Goal: Transaction & Acquisition: Purchase product/service

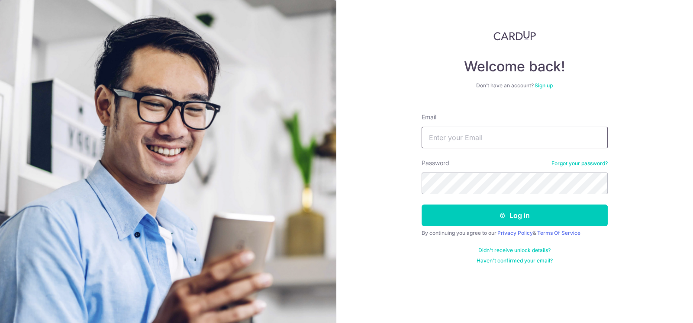
type input "mnwong3008@gmail.com"
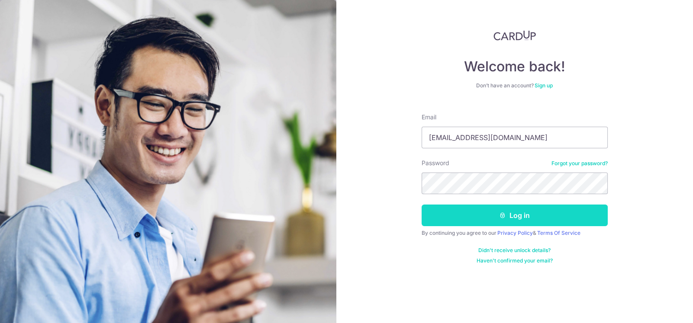
click at [469, 205] on button "Log in" at bounding box center [514, 216] width 186 height 22
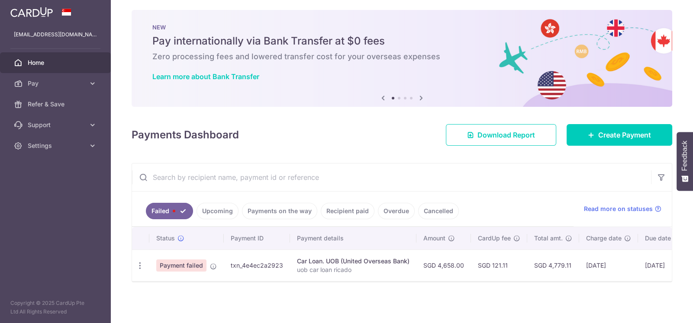
scroll to position [7, 0]
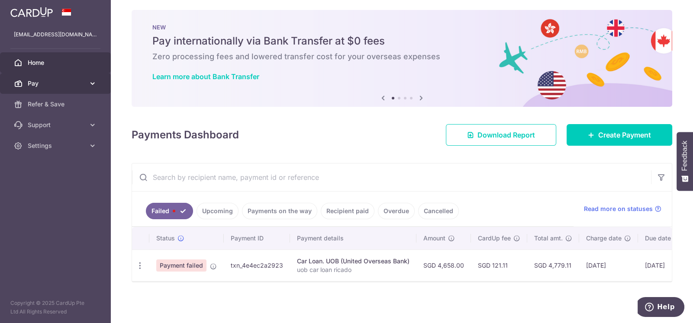
click at [65, 81] on span "Pay" at bounding box center [56, 83] width 57 height 9
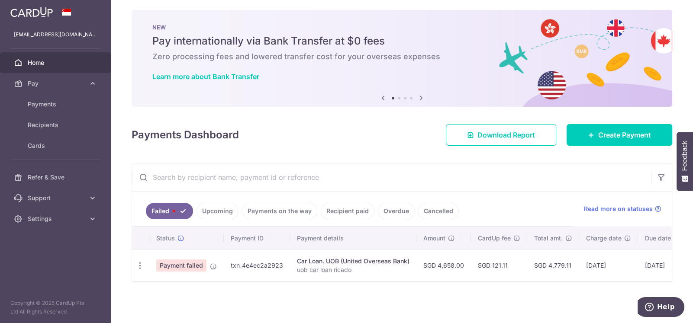
click at [222, 209] on link "Upcoming" at bounding box center [217, 211] width 42 height 16
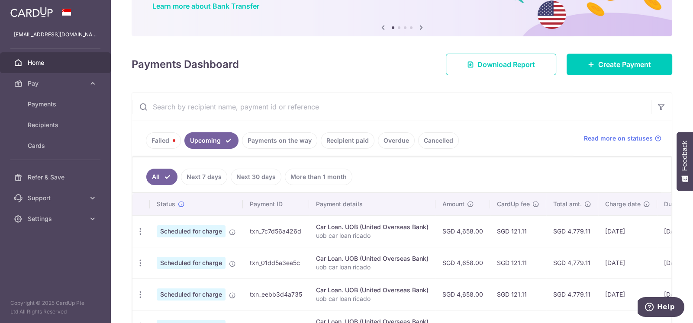
scroll to position [94, 0]
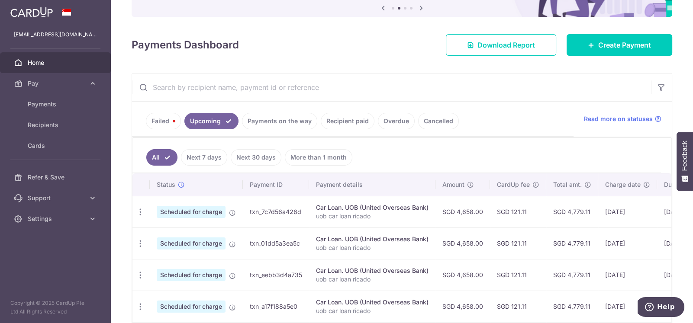
click at [158, 124] on link "Failed" at bounding box center [163, 121] width 35 height 16
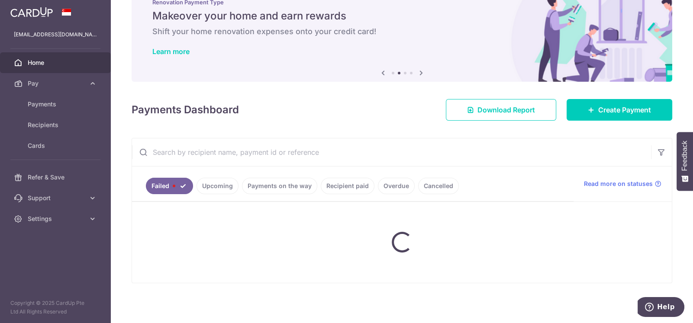
scroll to position [7, 0]
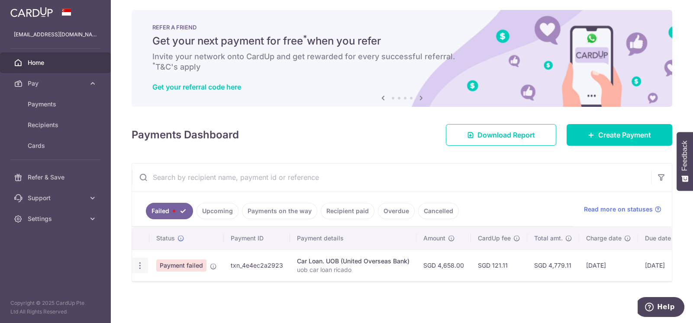
click at [140, 262] on icon "button" at bounding box center [139, 265] width 9 height 9
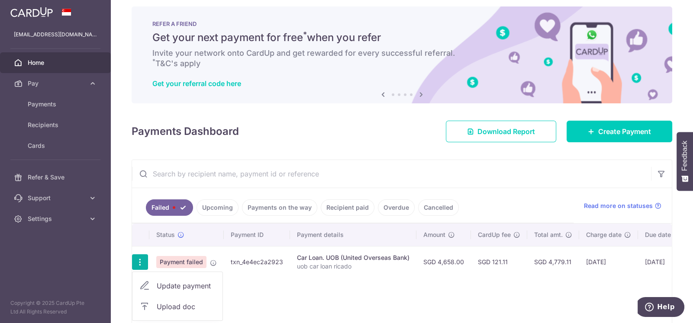
click at [172, 284] on span "Update payment" at bounding box center [186, 286] width 59 height 10
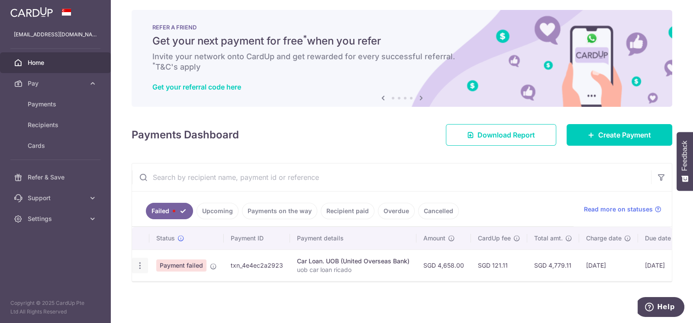
radio input "true"
type input "4,658.00"
type input "uob car loan ricado"
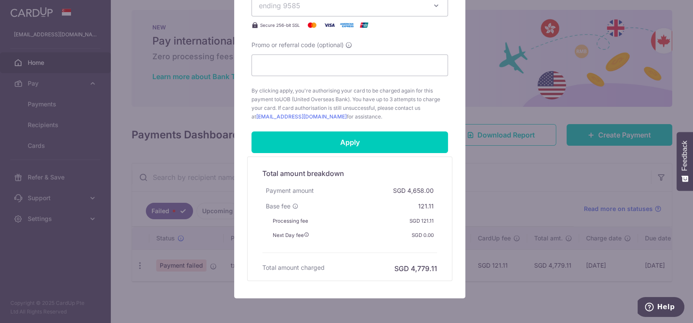
scroll to position [413, 0]
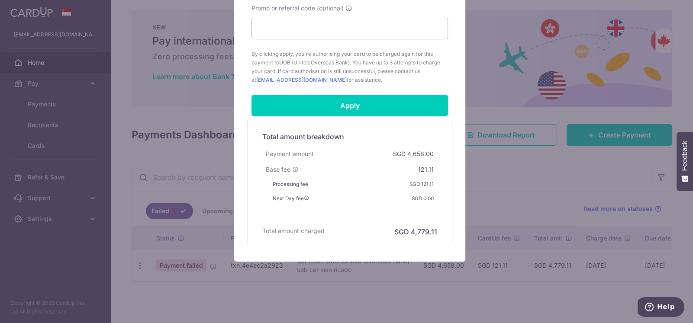
click at [125, 146] on div "Edit payment By clicking apply, you will make changes to all payments to UOB (U…" at bounding box center [346, 161] width 693 height 323
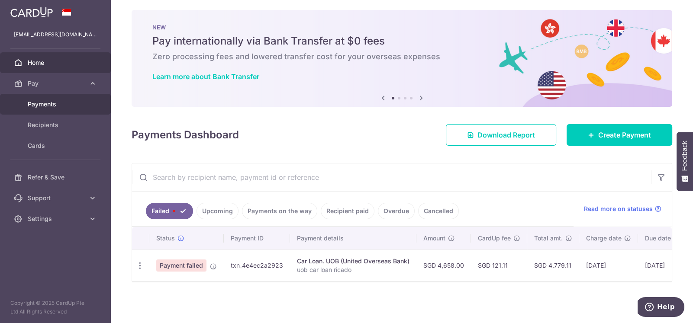
click at [48, 103] on span "Payments" at bounding box center [56, 104] width 57 height 9
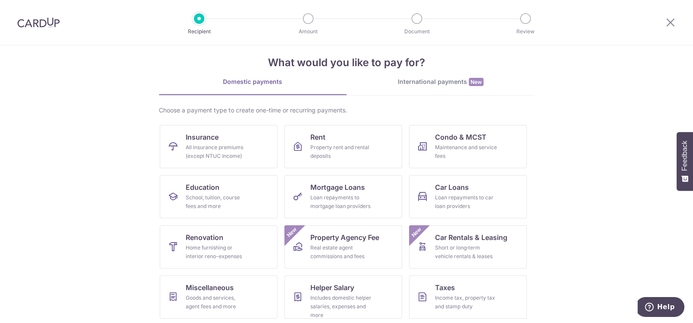
scroll to position [43, 0]
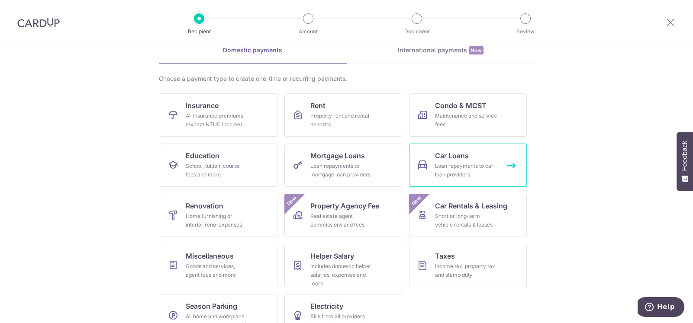
click at [462, 164] on div "Loan repayments to car loan providers" at bounding box center [466, 170] width 62 height 17
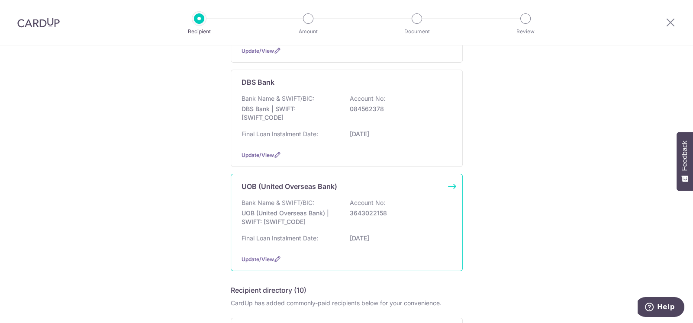
scroll to position [86, 0]
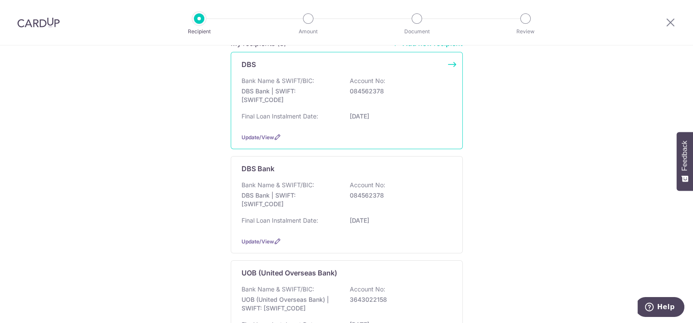
click at [323, 110] on div "Bank Name & SWIFT/BIC: DBS Bank | SWIFT: DBSSSGSGXXX Account No: 084562378 Fina…" at bounding box center [346, 101] width 210 height 49
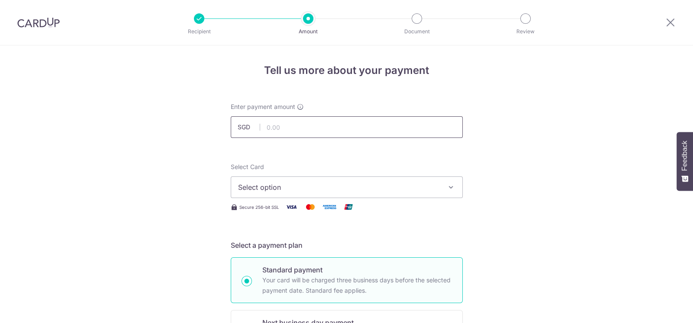
drag, startPoint x: 0, startPoint y: 0, endPoint x: 320, endPoint y: 126, distance: 344.1
click at [320, 126] on input "text" at bounding box center [347, 127] width 232 height 22
type input "4,125.00"
click at [310, 187] on span "Select option" at bounding box center [339, 187] width 202 height 10
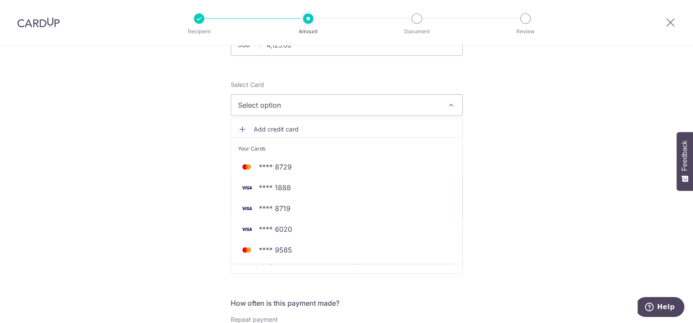
scroll to position [86, 0]
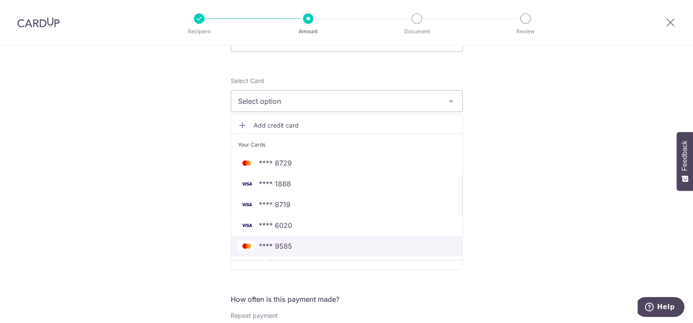
click at [277, 244] on span "**** 9585" at bounding box center [275, 246] width 33 height 10
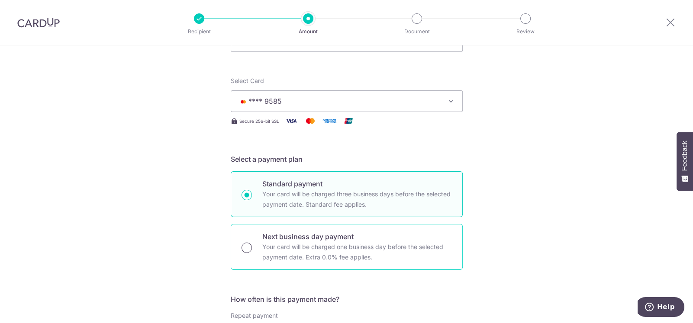
click at [241, 247] on input "Next business day payment Your card will be charged one business day before the…" at bounding box center [246, 248] width 10 height 10
radio input "true"
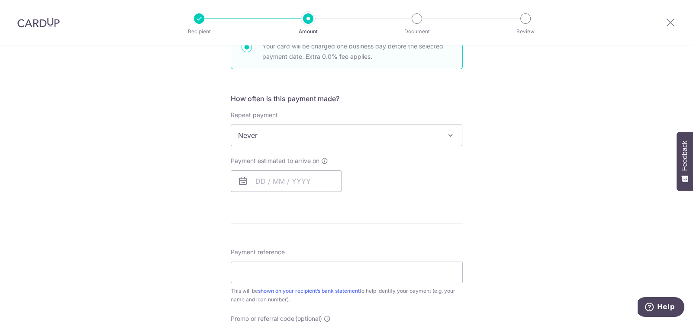
scroll to position [303, 0]
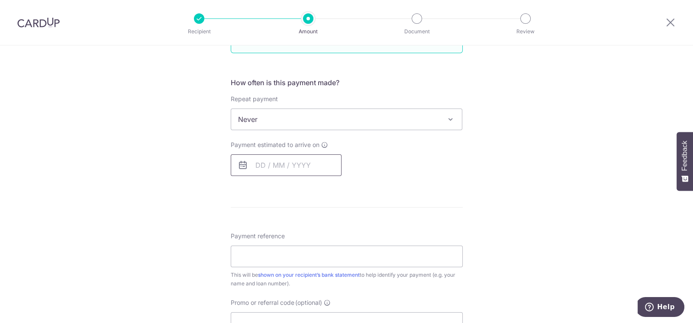
click at [255, 167] on input "text" at bounding box center [286, 165] width 111 height 22
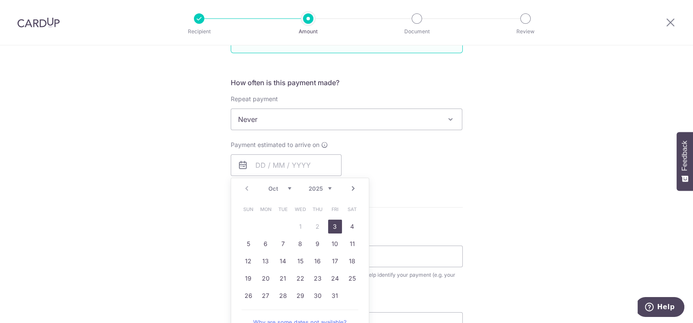
click at [186, 183] on div "Tell us more about your payment Enter payment amount SGD 4,125.00 4125.00 Selec…" at bounding box center [346, 149] width 693 height 812
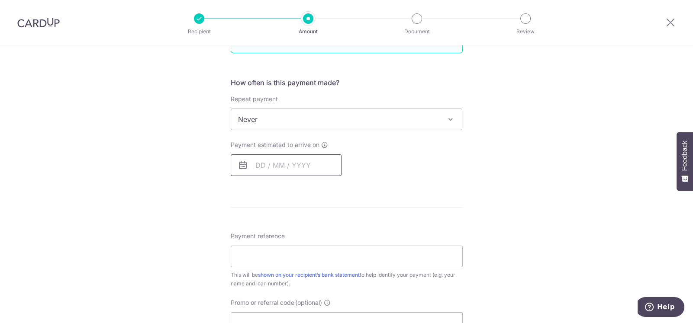
click at [260, 166] on input "text" at bounding box center [286, 165] width 111 height 22
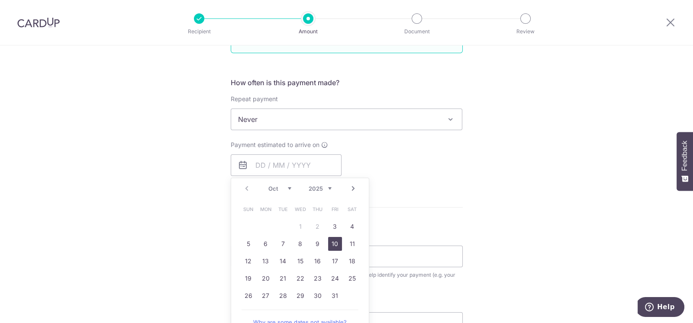
click at [331, 243] on link "10" at bounding box center [335, 244] width 14 height 14
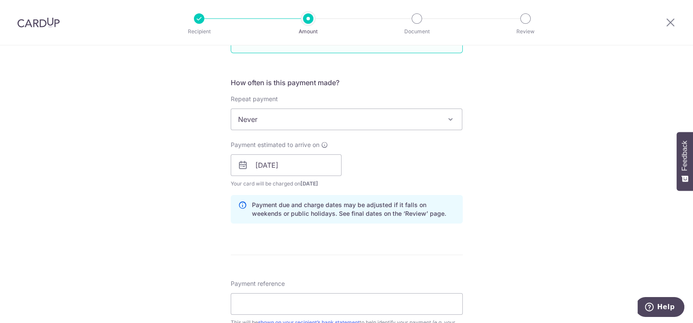
click at [147, 213] on div "Tell us more about your payment Enter payment amount SGD 4,125.00 4125.00 Selec…" at bounding box center [346, 173] width 693 height 860
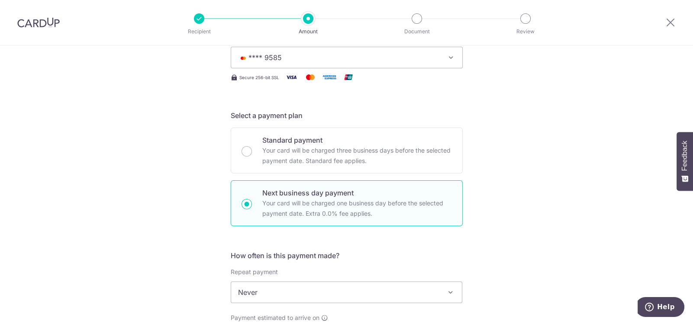
scroll to position [0, 0]
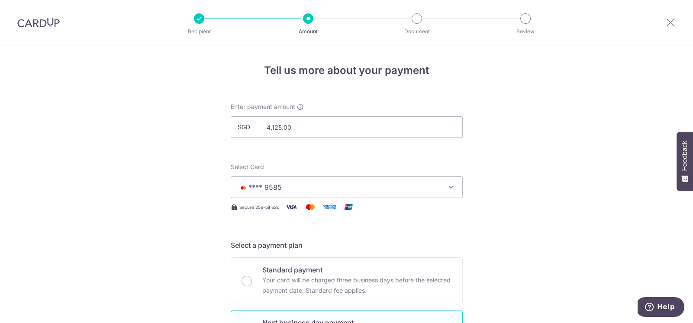
click at [340, 188] on span "**** 9585" at bounding box center [339, 187] width 202 height 10
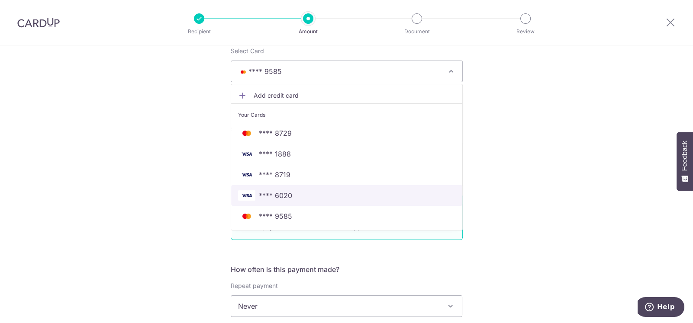
scroll to position [130, 0]
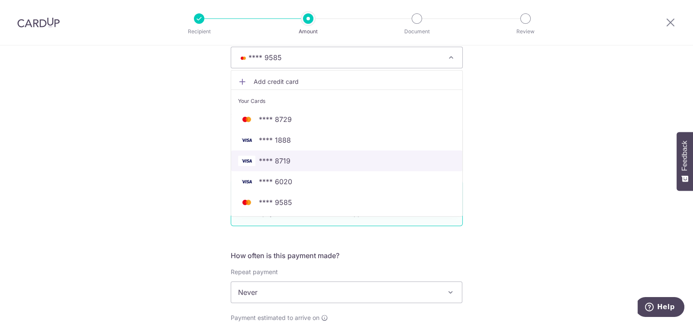
click at [259, 157] on span "**** 8719" at bounding box center [275, 161] width 32 height 10
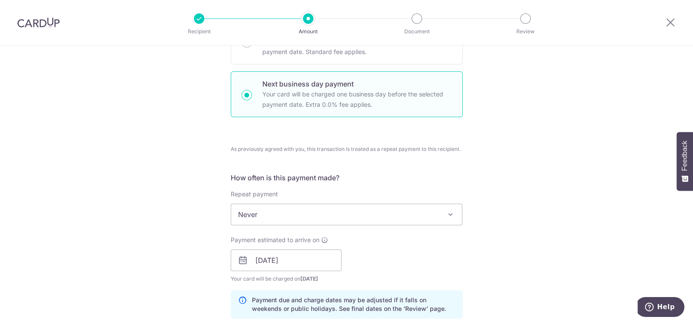
scroll to position [260, 0]
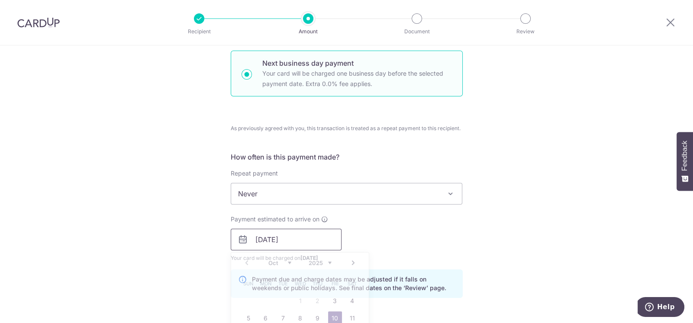
click at [275, 240] on input "10/10/2025" at bounding box center [286, 240] width 111 height 22
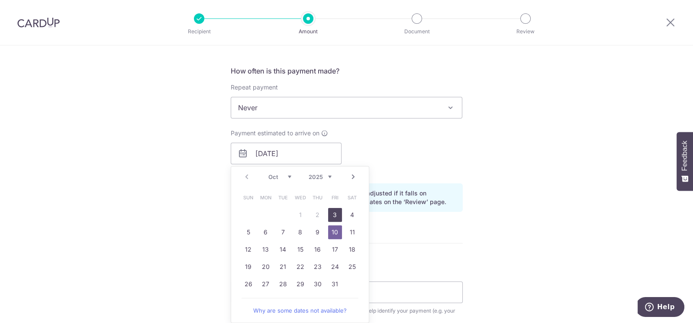
click at [334, 214] on link "3" at bounding box center [335, 215] width 14 height 14
type input "03/10/2025"
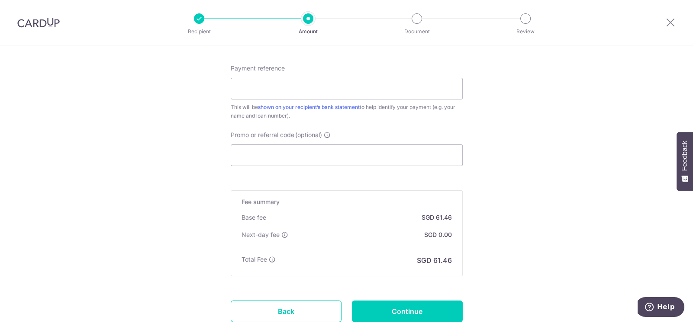
scroll to position [562, 0]
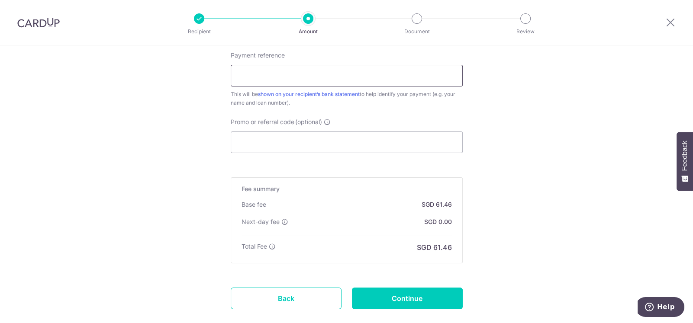
click at [280, 72] on input "Payment reference" at bounding box center [347, 76] width 232 height 22
type input "SFE3008L"
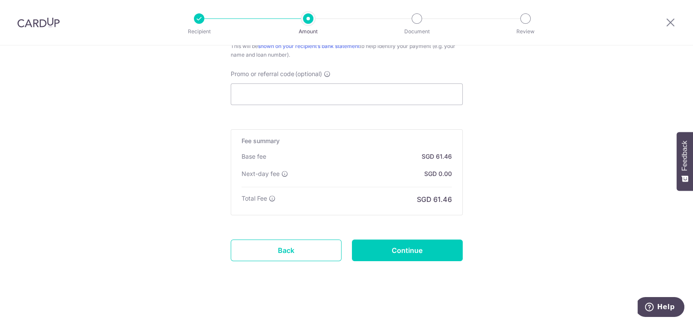
scroll to position [612, 0]
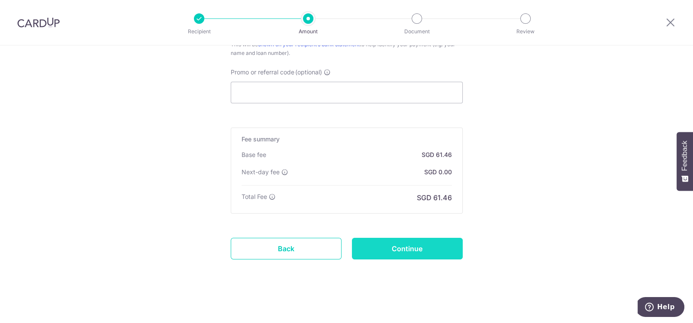
click at [436, 245] on input "Continue" at bounding box center [407, 249] width 111 height 22
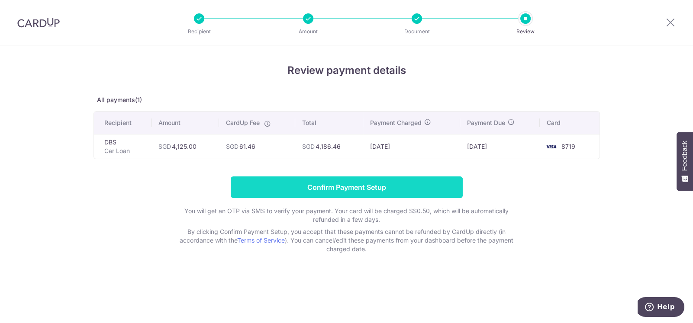
click at [335, 186] on input "Confirm Payment Setup" at bounding box center [347, 187] width 232 height 22
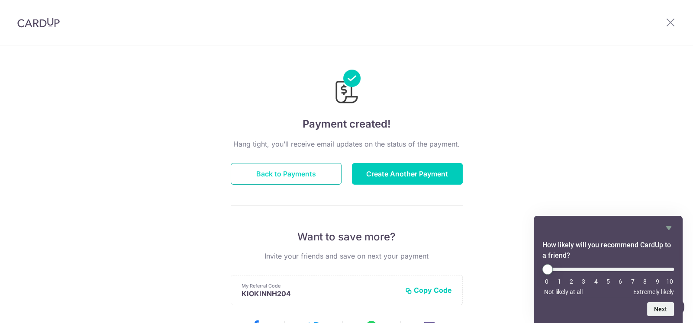
click at [292, 176] on button "Back to Payments" at bounding box center [286, 174] width 111 height 22
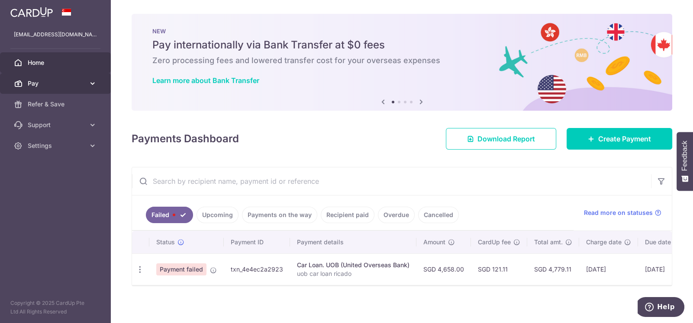
click at [61, 84] on span "Pay" at bounding box center [56, 83] width 57 height 9
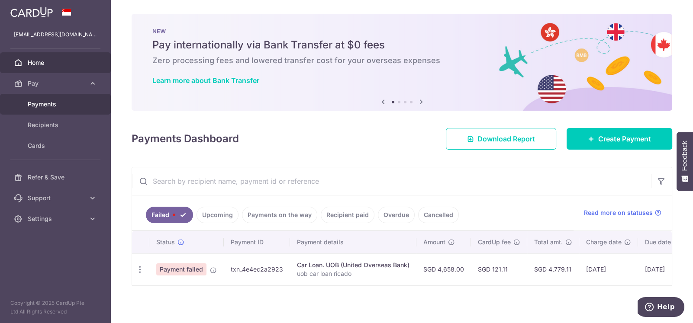
click at [48, 101] on span "Payments" at bounding box center [56, 104] width 57 height 9
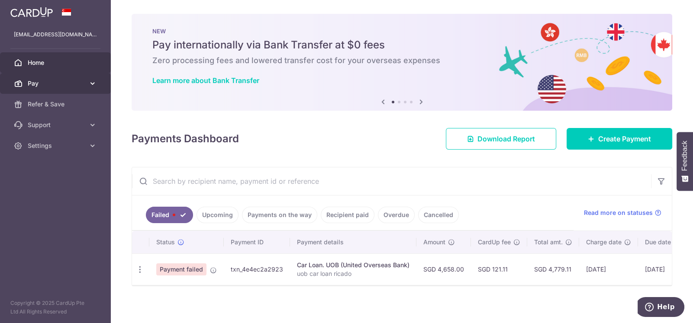
click at [48, 80] on span "Pay" at bounding box center [56, 83] width 57 height 9
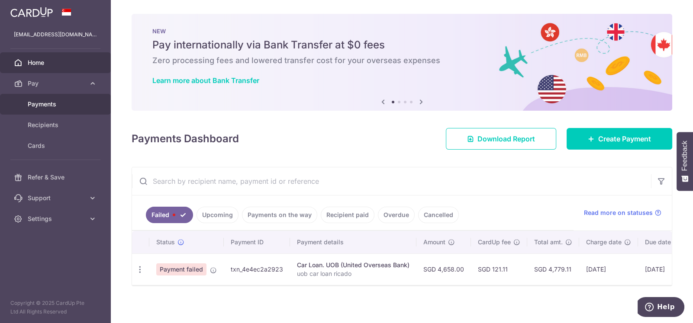
click at [41, 103] on span "Payments" at bounding box center [56, 104] width 57 height 9
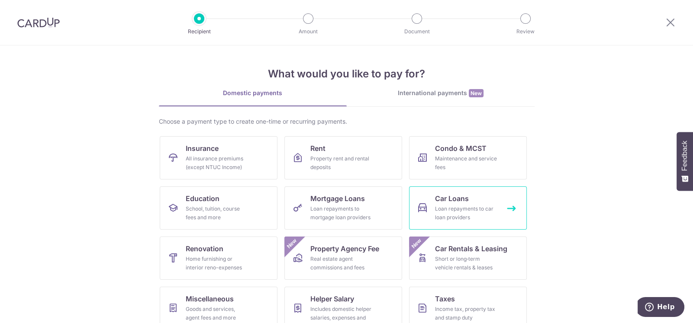
click at [461, 208] on div "Loan repayments to car loan providers" at bounding box center [466, 213] width 62 height 17
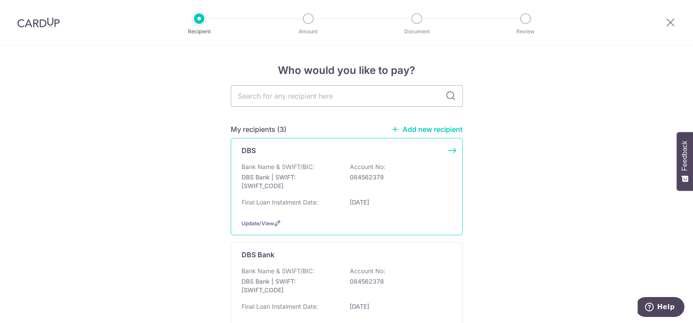
click at [344, 187] on div "Bank Name & SWIFT/BIC: DBS Bank | SWIFT: [SWIFT_CODE] Account No: 084562378" at bounding box center [346, 179] width 210 height 32
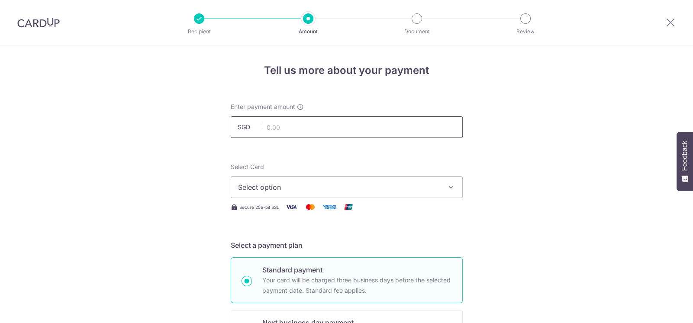
drag, startPoint x: 0, startPoint y: 0, endPoint x: 289, endPoint y: 128, distance: 316.3
click at [289, 128] on input "text" at bounding box center [347, 127] width 232 height 22
type input "4,125.00"
click at [242, 190] on span "Select option" at bounding box center [339, 187] width 202 height 10
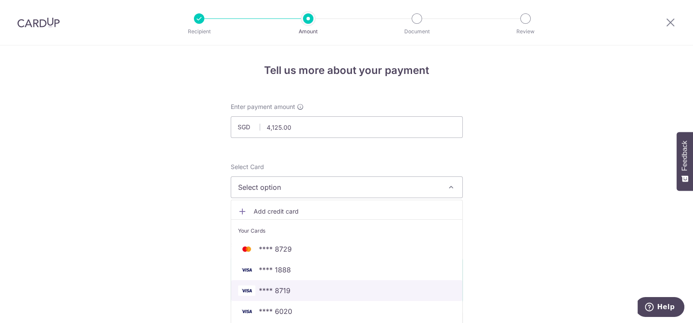
click at [275, 289] on span "**** 8719" at bounding box center [275, 291] width 32 height 10
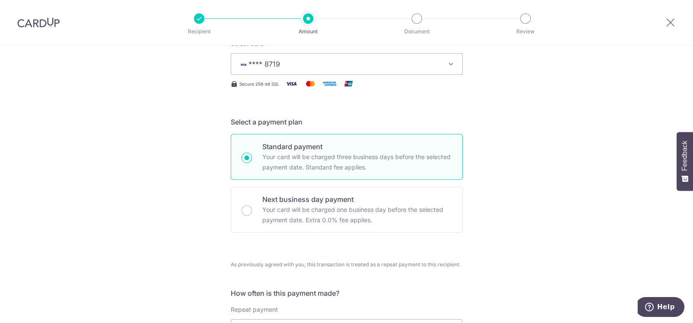
scroll to position [130, 0]
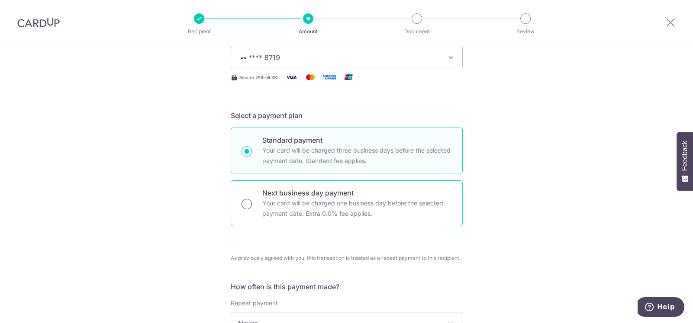
click at [249, 203] on input "Next business day payment Your card will be charged one business day before the…" at bounding box center [246, 204] width 10 height 10
radio input "true"
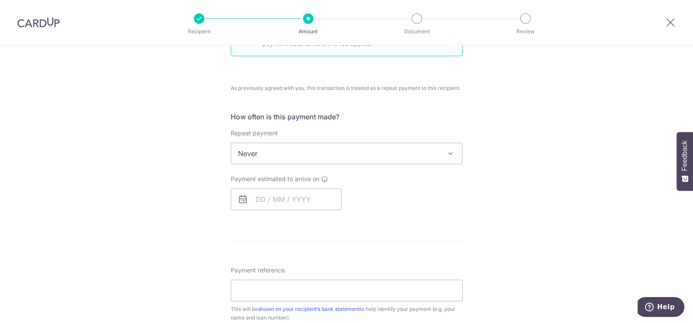
scroll to position [303, 0]
click at [258, 199] on input "text" at bounding box center [286, 197] width 111 height 22
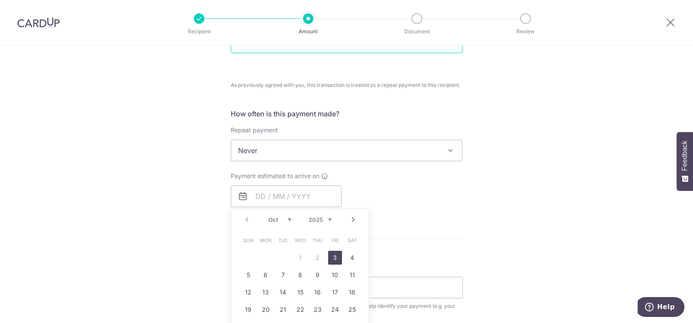
click at [137, 167] on div "Tell us more about your payment Enter payment amount SGD 4,125.00 4125.00 Selec…" at bounding box center [346, 165] width 693 height 844
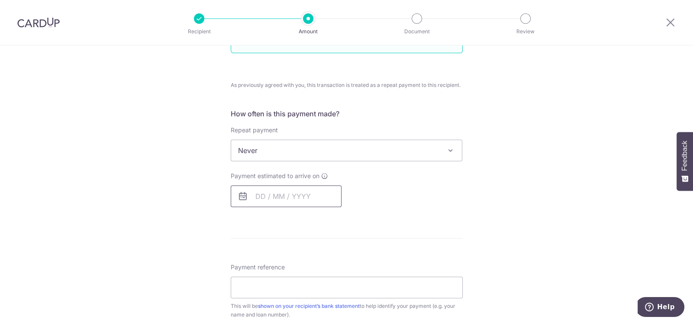
click at [281, 193] on input "text" at bounding box center [286, 197] width 111 height 22
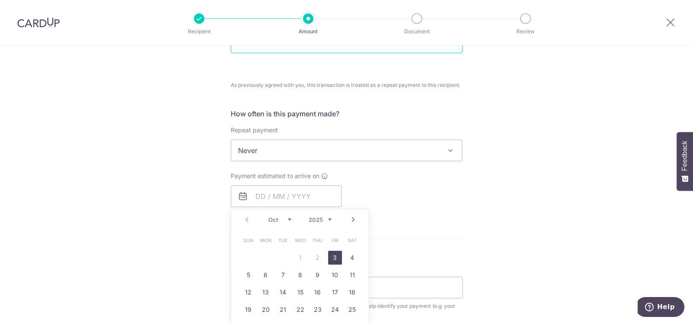
click at [331, 258] on link "3" at bounding box center [335, 258] width 14 height 14
type input "[DATE]"
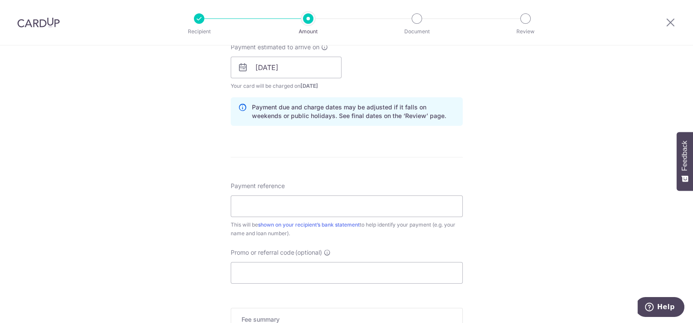
scroll to position [432, 0]
click at [295, 207] on input "Payment reference" at bounding box center [347, 206] width 232 height 22
type input "SFE3008L"
click at [145, 227] on div "Tell us more about your payment Enter payment amount SGD 4,125.00 4125.00 Selec…" at bounding box center [346, 58] width 693 height 891
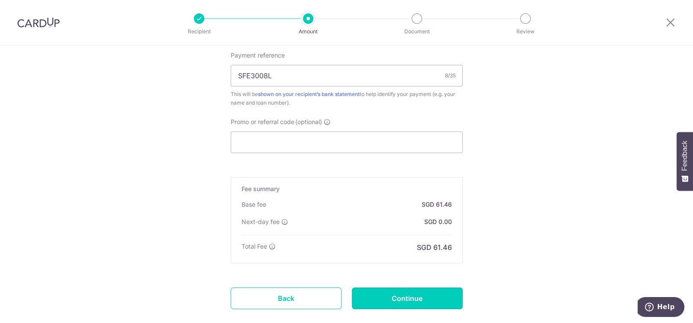
click at [417, 295] on input "Continue" at bounding box center [407, 299] width 111 height 22
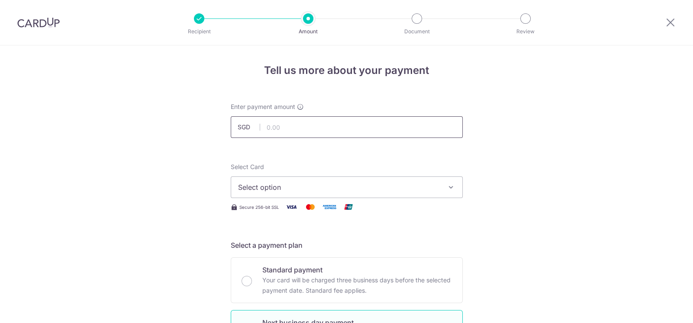
type input "4,125.00"
radio input "true"
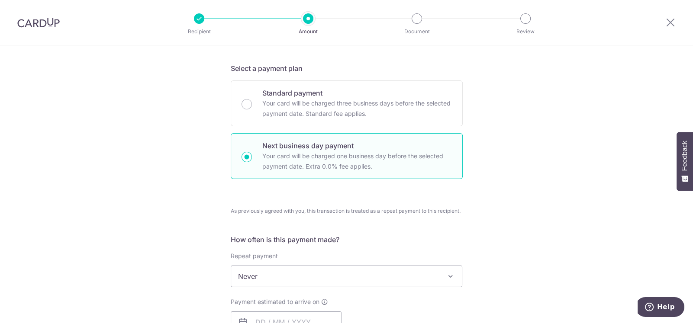
scroll to position [43, 0]
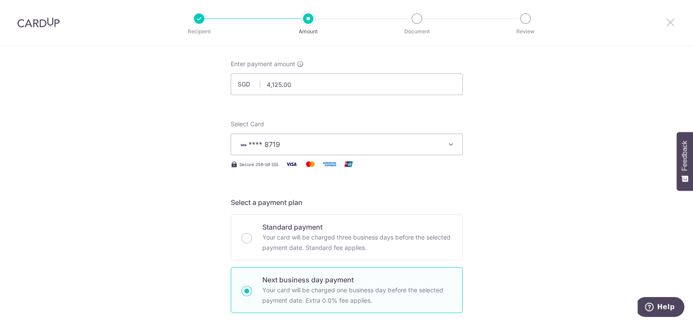
click at [672, 25] on icon at bounding box center [670, 22] width 10 height 11
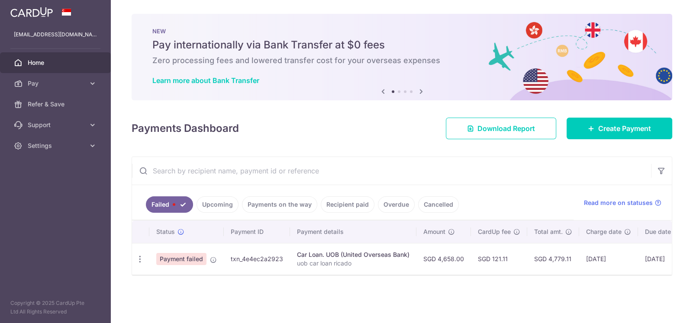
click at [215, 202] on link "Upcoming" at bounding box center [217, 204] width 42 height 16
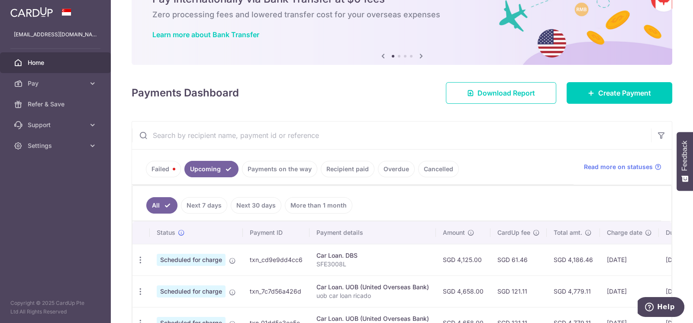
scroll to position [130, 0]
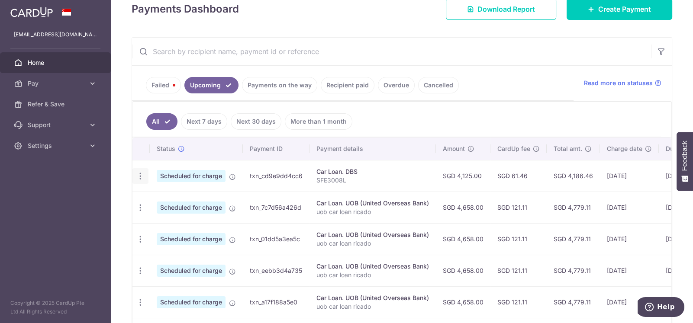
click at [138, 172] on icon "button" at bounding box center [140, 176] width 9 height 9
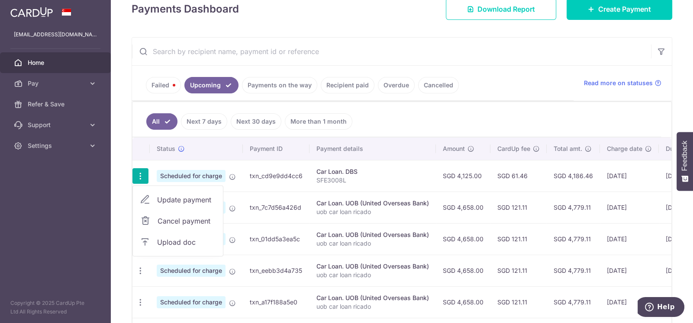
click at [173, 237] on span "Upload doc" at bounding box center [186, 242] width 59 height 10
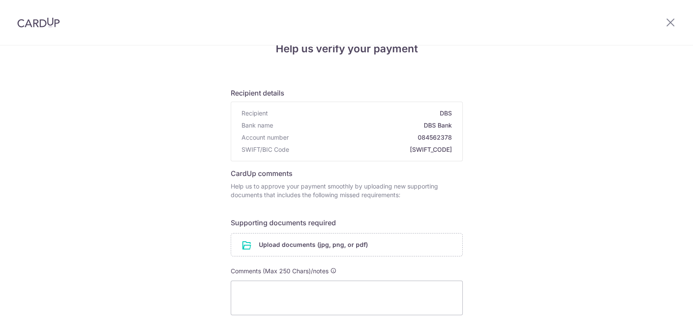
scroll to position [86, 0]
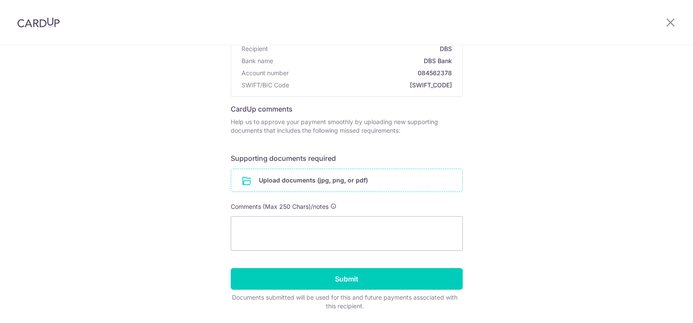
click at [321, 178] on input "file" at bounding box center [346, 180] width 231 height 22
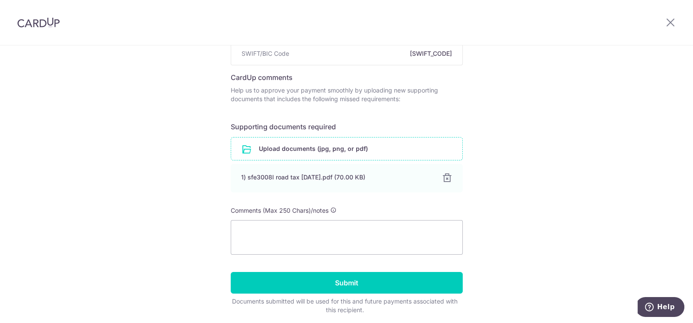
scroll to position [149, 0]
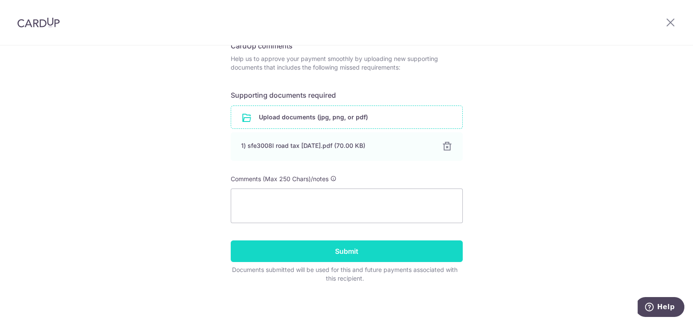
click at [335, 250] on input "Submit" at bounding box center [347, 252] width 232 height 22
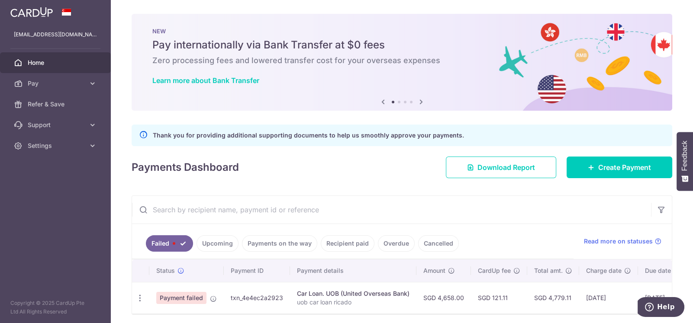
click at [221, 242] on link "Upcoming" at bounding box center [217, 243] width 42 height 16
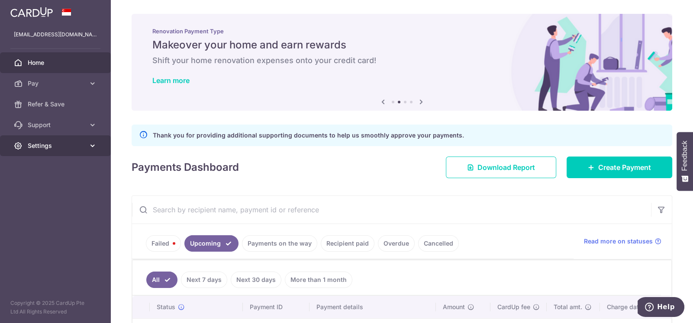
click at [42, 145] on span "Settings" at bounding box center [56, 145] width 57 height 9
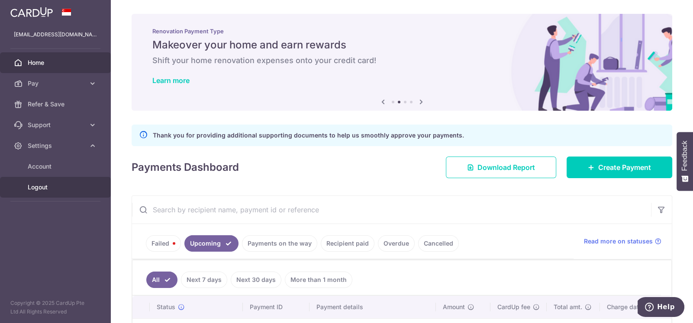
click at [39, 186] on span "Logout" at bounding box center [56, 187] width 57 height 9
